Goal: Transaction & Acquisition: Purchase product/service

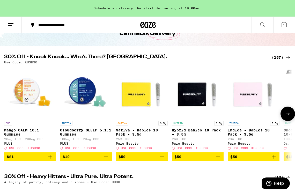
click at [135, 94] on img "Open page for Sativa - Babies 10 Pack - 3.5g from Pure Beauty" at bounding box center [142, 92] width 52 height 52
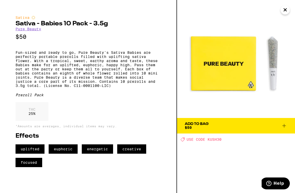
click at [284, 125] on icon at bounding box center [284, 125] width 6 height 6
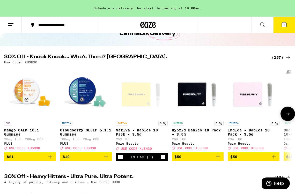
click at [162, 160] on icon "Increment" at bounding box center [162, 157] width 5 height 6
click at [163, 160] on icon "Increment" at bounding box center [162, 157] width 5 height 6
click at [284, 24] on span "4" at bounding box center [284, 25] width 2 height 3
